Goal: Find specific page/section: Find specific page/section

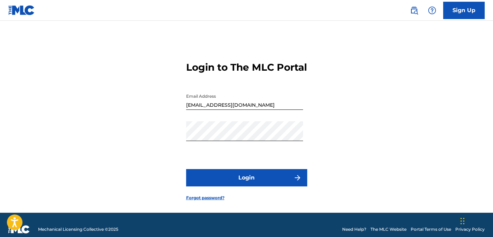
click at [263, 186] on button "Login" at bounding box center [246, 177] width 121 height 17
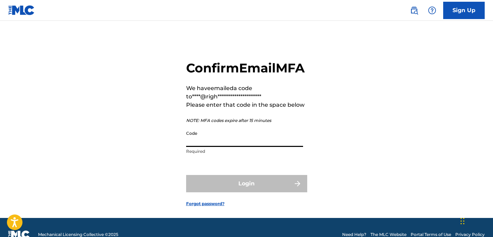
click at [218, 147] on input "Code" at bounding box center [244, 137] width 117 height 20
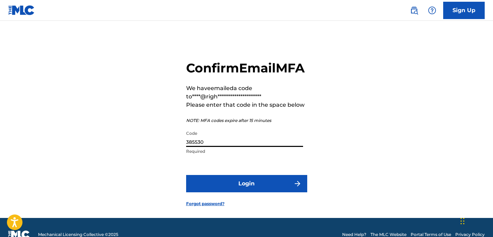
type input "385530"
click at [258, 192] on button "Login" at bounding box center [246, 183] width 121 height 17
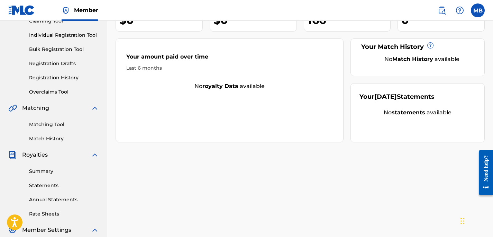
scroll to position [83, 0]
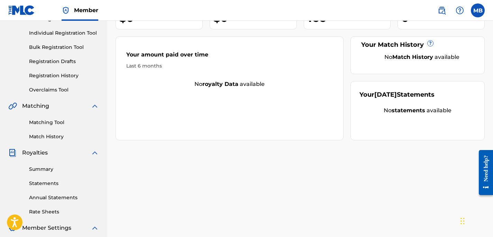
click at [54, 180] on link "Statements" at bounding box center [64, 183] width 70 height 7
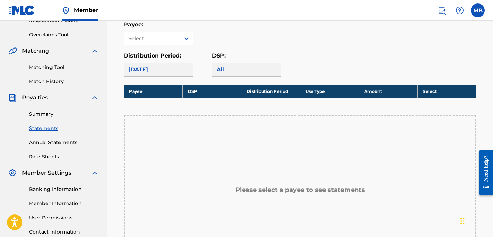
scroll to position [142, 0]
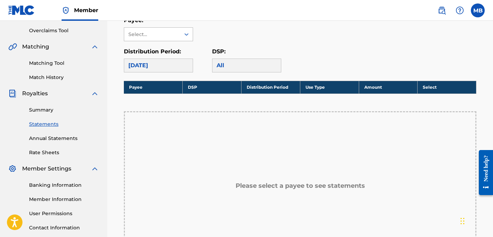
click at [187, 32] on icon at bounding box center [186, 34] width 7 height 7
click at [73, 182] on link "Banking Information" at bounding box center [64, 184] width 70 height 7
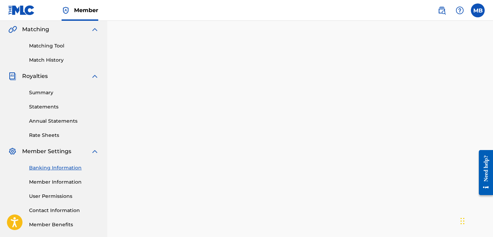
scroll to position [153, 0]
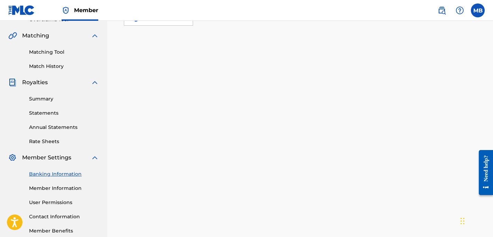
click at [63, 126] on link "Annual Statements" at bounding box center [64, 127] width 70 height 7
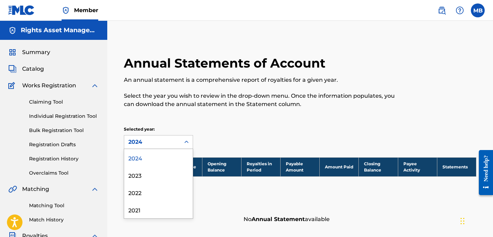
click at [185, 142] on icon at bounding box center [186, 141] width 4 height 2
click at [156, 157] on div "2024" at bounding box center [158, 157] width 69 height 17
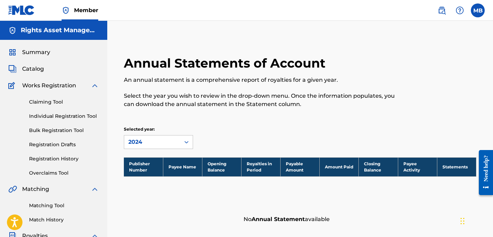
click at [44, 54] on span "Summary" at bounding box center [36, 52] width 28 height 8
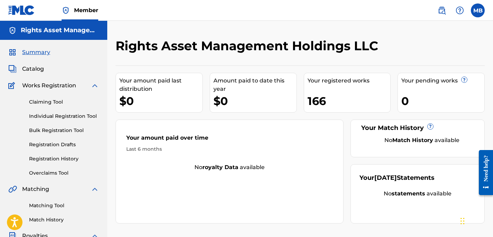
click at [38, 68] on span "Catalog" at bounding box center [33, 69] width 22 height 8
